Goal: Transaction & Acquisition: Purchase product/service

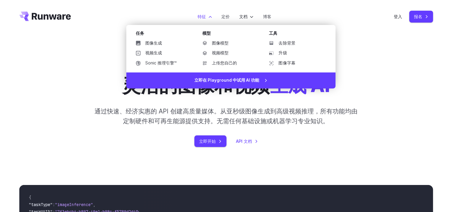
click at [203, 19] on label "特征" at bounding box center [205, 16] width 14 height 7
click at [160, 45] on font "图像生成" at bounding box center [153, 43] width 17 height 5
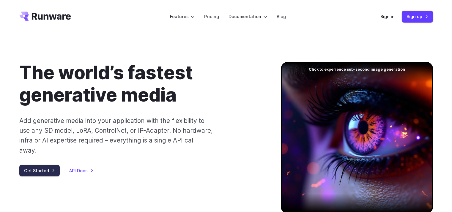
click at [39, 165] on link "Get Started" at bounding box center [39, 171] width 40 height 12
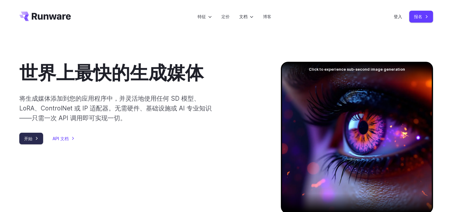
click at [32, 139] on link "开始" at bounding box center [31, 139] width 24 height 12
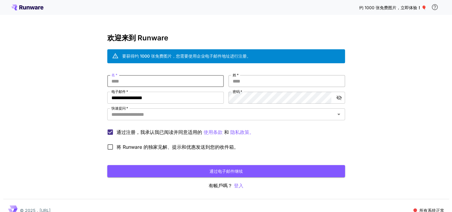
click at [250, 81] on input "姓   *" at bounding box center [286, 81] width 116 height 12
click at [184, 83] on input "名   *" at bounding box center [165, 81] width 116 height 12
type input "*"
type input "********"
click at [255, 78] on input "姓   *" at bounding box center [286, 81] width 116 height 12
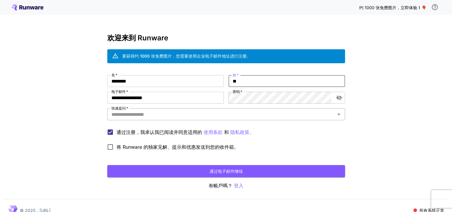
type input "**"
click at [179, 110] on input "快速提问   *" at bounding box center [221, 114] width 224 height 8
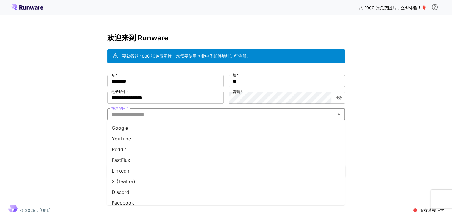
click at [144, 134] on li "YouTube" at bounding box center [226, 138] width 238 height 11
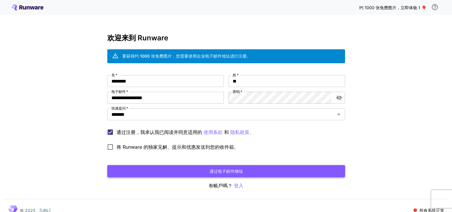
drag, startPoint x: 139, startPoint y: 169, endPoint x: 152, endPoint y: 173, distance: 13.2
click at [140, 170] on button "通过电子邮件继续" at bounding box center [226, 171] width 238 height 12
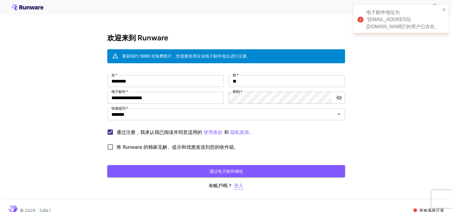
click at [240, 183] on font "登入" at bounding box center [239, 186] width 10 height 6
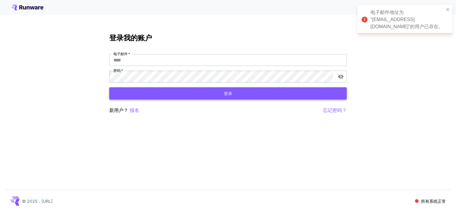
type input "**********"
click at [170, 59] on input "**********" at bounding box center [228, 60] width 238 height 12
click at [112, 89] on button "登录" at bounding box center [228, 93] width 238 height 12
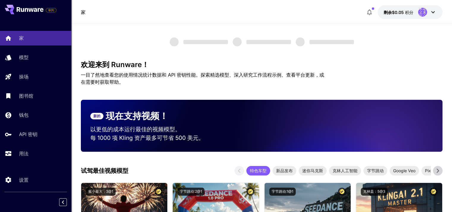
click at [368, 10] on icon "button" at bounding box center [369, 12] width 7 height 7
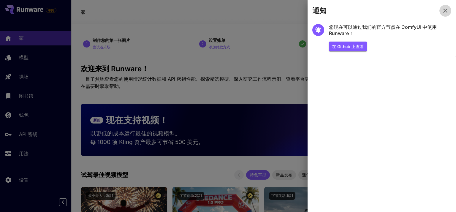
click at [444, 11] on icon "button" at bounding box center [445, 10] width 7 height 7
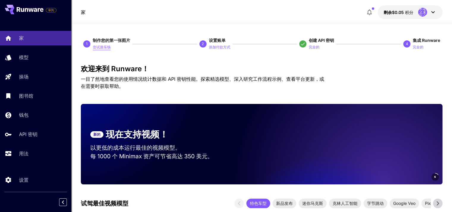
click at [105, 48] on font "尝试游乐场" at bounding box center [102, 47] width 18 height 4
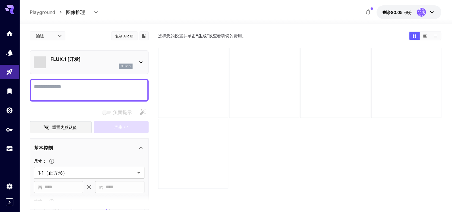
click at [139, 66] on div "FLUX.1 [开发] flux1d" at bounding box center [89, 62] width 110 height 18
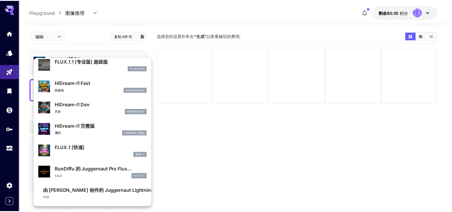
scroll to position [318, 0]
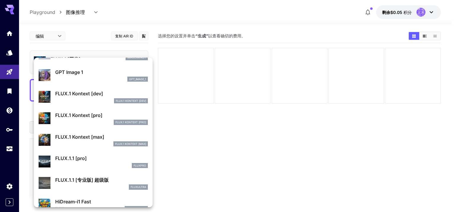
click at [192, 133] on div at bounding box center [228, 106] width 456 height 212
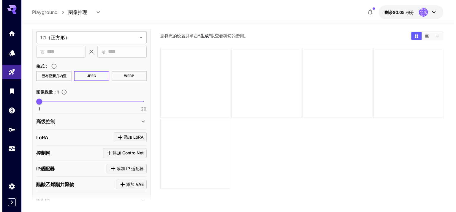
scroll to position [178, 0]
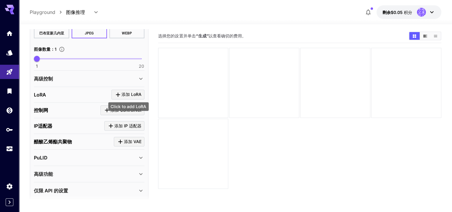
click at [130, 92] on font "添加 LoRA" at bounding box center [131, 94] width 20 height 5
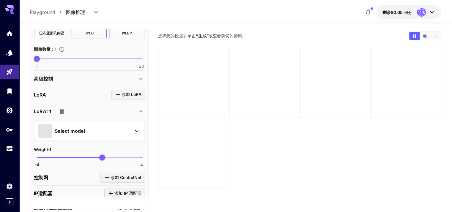
click at [108, 128] on div "Select model" at bounding box center [84, 131] width 93 height 14
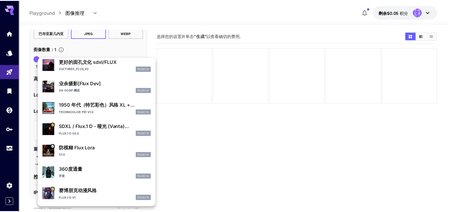
scroll to position [0, 0]
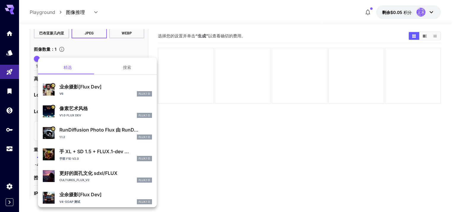
click at [130, 70] on button "搜索" at bounding box center [126, 67] width 59 height 14
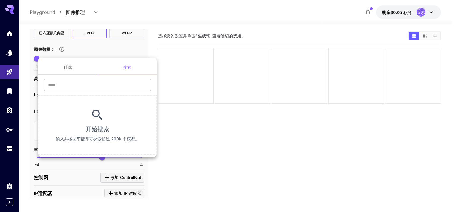
click at [209, 139] on div at bounding box center [228, 106] width 456 height 212
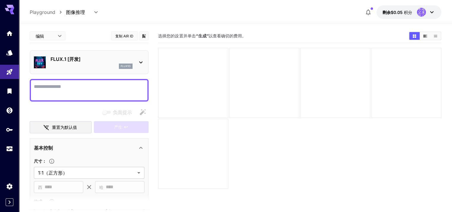
click at [102, 59] on p "FLUX.1 [开发]" at bounding box center [91, 59] width 82 height 7
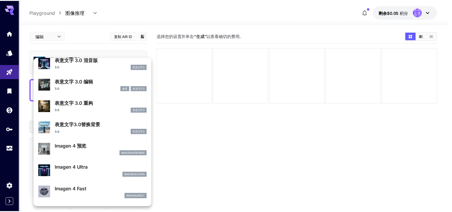
scroll to position [298, 0]
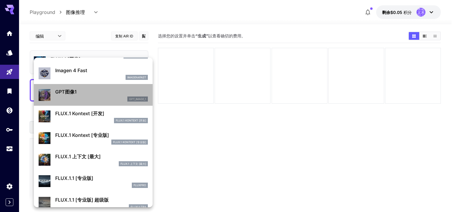
click at [101, 104] on li "GPT图像1 gpt_image_1" at bounding box center [93, 95] width 119 height 22
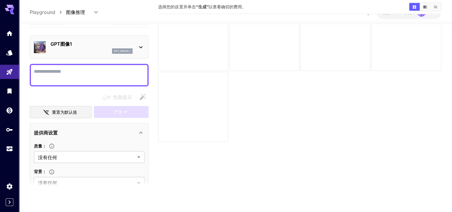
click at [81, 44] on p "GPT图像1" at bounding box center [91, 43] width 82 height 7
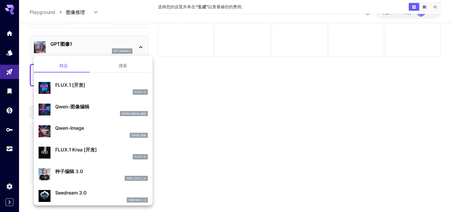
click at [89, 127] on p "Qwen-Image" at bounding box center [101, 127] width 93 height 7
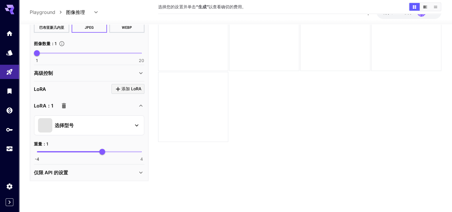
click at [84, 173] on div "仅限 API 的设置" at bounding box center [85, 172] width 103 height 7
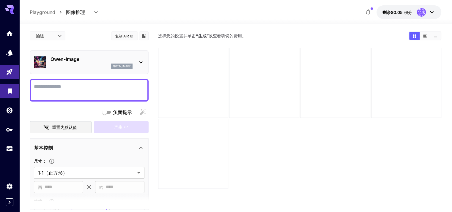
click at [6, 86] on link at bounding box center [9, 91] width 19 height 15
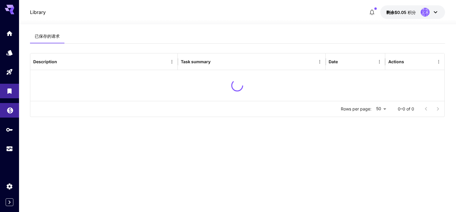
click at [8, 109] on icon "钱包" at bounding box center [10, 109] width 6 height 6
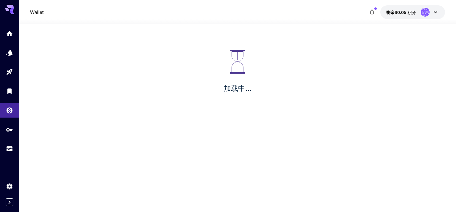
click at [22, 94] on div "加载中..." at bounding box center [237, 71] width 437 height 95
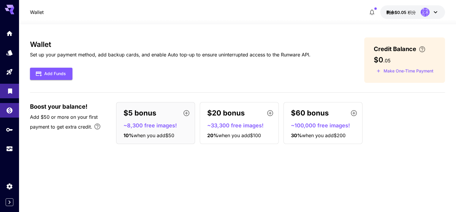
click at [11, 93] on icon "图书馆" at bounding box center [10, 89] width 7 height 7
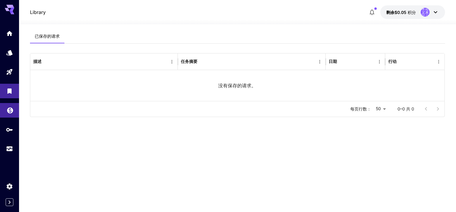
click at [15, 105] on link at bounding box center [9, 110] width 19 height 15
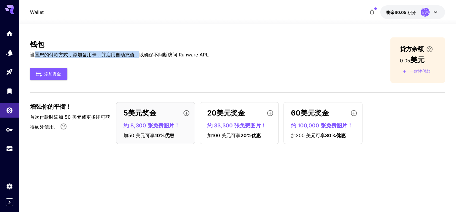
drag, startPoint x: 37, startPoint y: 54, endPoint x: 161, endPoint y: 65, distance: 124.6
click at [159, 51] on p "设置您的付款方式，添加备用卡，并启用自动充值，以确保不间断访问 Runware API。" at bounding box center [121, 54] width 182 height 7
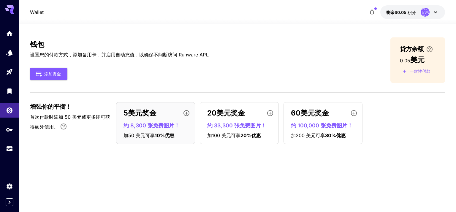
click at [138, 77] on div "添加资金" at bounding box center [121, 74] width 182 height 12
drag, startPoint x: 36, startPoint y: 113, endPoint x: 76, endPoint y: 113, distance: 40.4
click at [75, 113] on div "增强你的平衡！ 首次付款时添加 50 美元或更多即可获得额外信用。" at bounding box center [70, 118] width 80 height 32
click at [75, 135] on div "增强你的平衡！ 首次付款时添加 50 美元或更多即可获得额外信用。 5美元奖金 约 8,300 张免费图片！ 加 50 美元可享 10 %优惠 20美元奖金 …" at bounding box center [237, 123] width 415 height 42
click at [50, 76] on font "添加资金" at bounding box center [52, 73] width 17 height 5
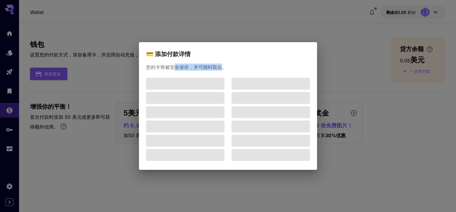
drag, startPoint x: 213, startPoint y: 64, endPoint x: 223, endPoint y: 64, distance: 10.4
click at [222, 64] on p "您的卡将被安全保存，并可随时取出。" at bounding box center [228, 67] width 164 height 7
click at [246, 71] on div "您的卡将被安全保存，并可随时取出。" at bounding box center [228, 114] width 178 height 111
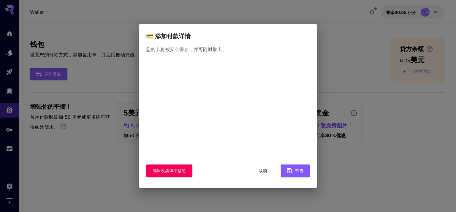
click at [266, 172] on font "取消" at bounding box center [263, 170] width 8 height 5
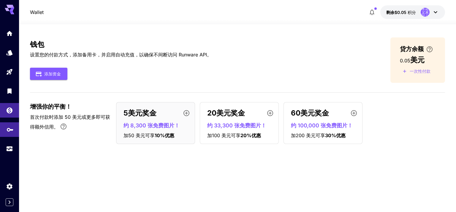
click at [11, 128] on icon "API 密钥" at bounding box center [10, 127] width 7 height 7
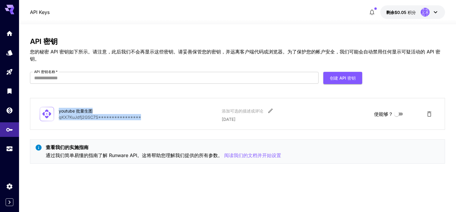
drag, startPoint x: 53, startPoint y: 112, endPoint x: 154, endPoint y: 116, distance: 101.3
click at [154, 116] on div "**********" at bounding box center [238, 113] width 396 height 17
click at [196, 119] on p "**********" at bounding box center [138, 117] width 158 height 6
drag, startPoint x: 241, startPoint y: 114, endPoint x: 275, endPoint y: 114, distance: 33.6
click at [271, 114] on div "**********" at bounding box center [238, 113] width 396 height 17
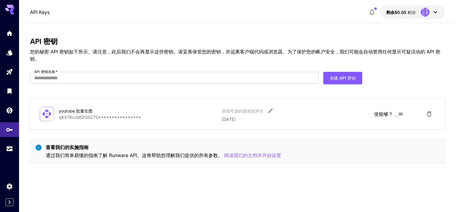
click at [332, 117] on p "2025年8月25日" at bounding box center [296, 119] width 148 height 6
click at [17, 143] on link at bounding box center [9, 149] width 19 height 15
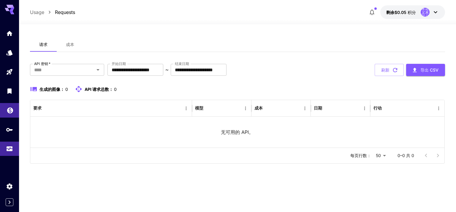
click at [4, 104] on link at bounding box center [9, 110] width 19 height 15
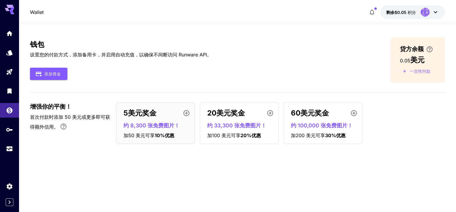
click at [153, 124] on font "约 8,300 张免费图片！" at bounding box center [152, 125] width 56 height 6
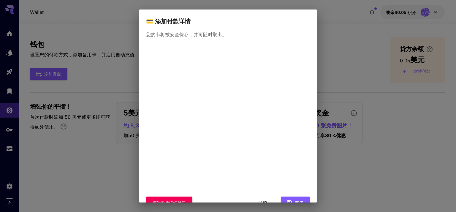
click at [322, 127] on div "💳 添加付款详情 您的卡将被安全保存，并可随时取出。 编辑发票详细信息 取消 节省" at bounding box center [228, 106] width 456 height 212
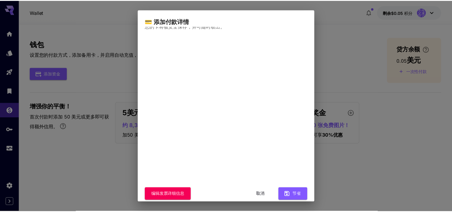
scroll to position [17, 0]
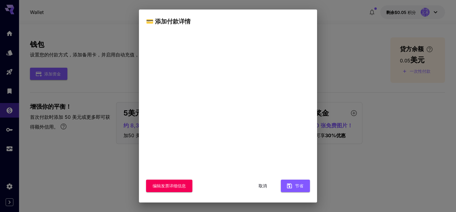
click at [349, 102] on div "💳 添加付款详情 您的卡将被安全保存，并可随时取出。 编辑发票详细信息 取消 节省" at bounding box center [228, 106] width 456 height 212
click at [259, 183] on font "取消" at bounding box center [263, 185] width 8 height 7
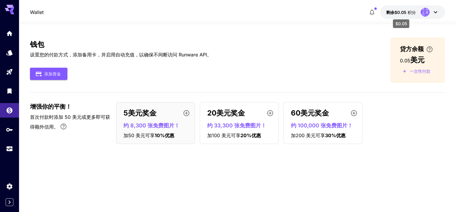
click at [403, 10] on font "剩余$0.05" at bounding box center [396, 12] width 20 height 5
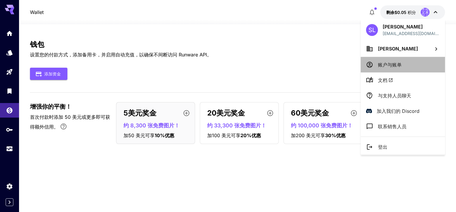
click at [396, 68] on p "账户与账单" at bounding box center [390, 64] width 24 height 7
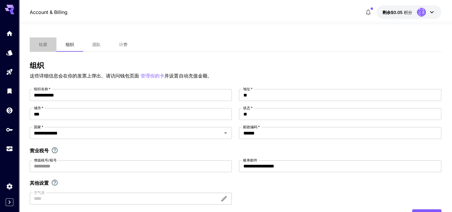
click at [46, 49] on button "轮廓" at bounding box center [43, 44] width 27 height 14
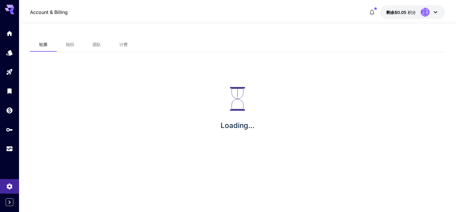
click at [95, 40] on button "团队" at bounding box center [96, 44] width 27 height 14
click at [124, 41] on button "计费" at bounding box center [123, 44] width 27 height 14
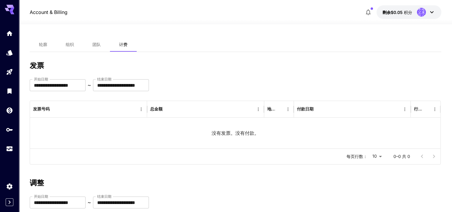
click at [434, 15] on icon at bounding box center [431, 12] width 7 height 7
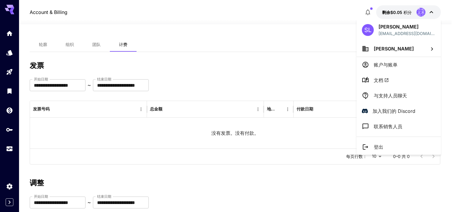
click at [371, 14] on div at bounding box center [228, 106] width 456 height 212
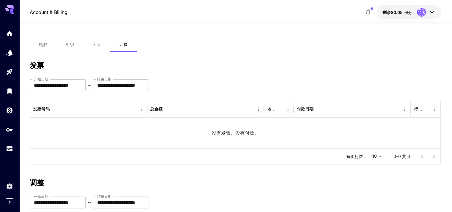
click at [387, 11] on font "剩余$0.05" at bounding box center [392, 12] width 20 height 5
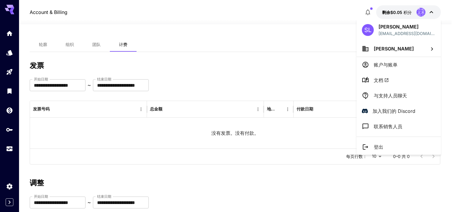
click at [394, 11] on div at bounding box center [228, 106] width 456 height 212
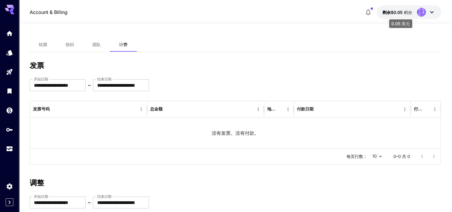
click at [409, 10] on font "积分" at bounding box center [408, 12] width 8 height 5
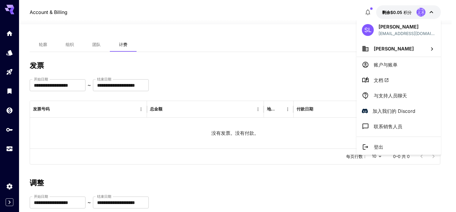
click at [334, 50] on div at bounding box center [228, 106] width 456 height 212
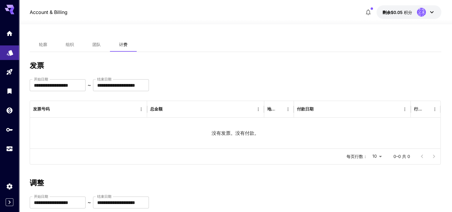
click at [15, 48] on link at bounding box center [9, 52] width 19 height 15
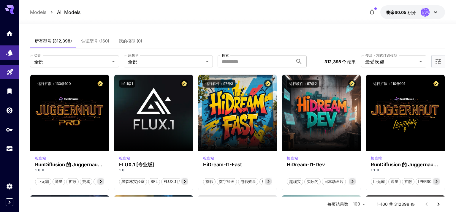
click at [7, 78] on link at bounding box center [9, 72] width 19 height 15
